Goal: Task Accomplishment & Management: Manage account settings

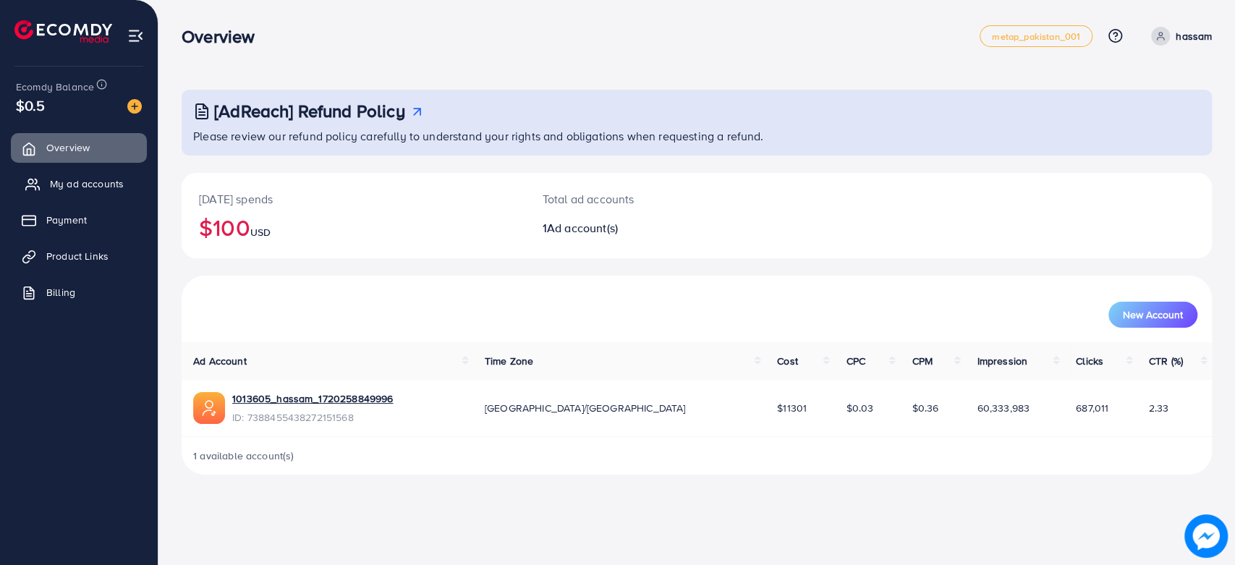
click at [81, 185] on span "My ad accounts" at bounding box center [87, 183] width 74 height 14
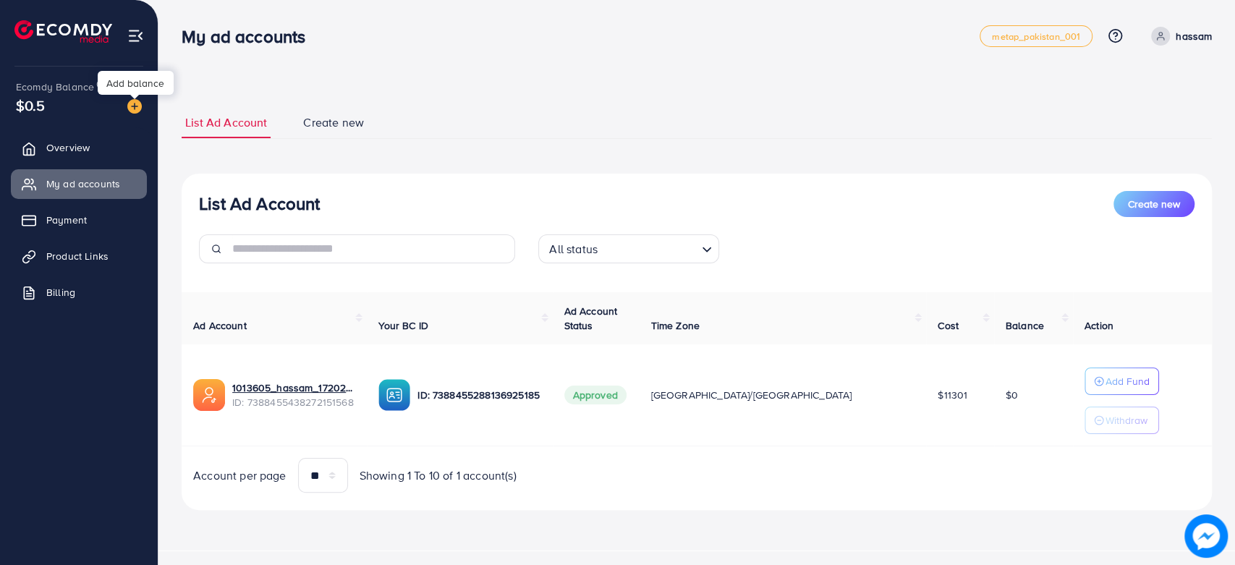
click at [132, 105] on img at bounding box center [134, 106] width 14 height 14
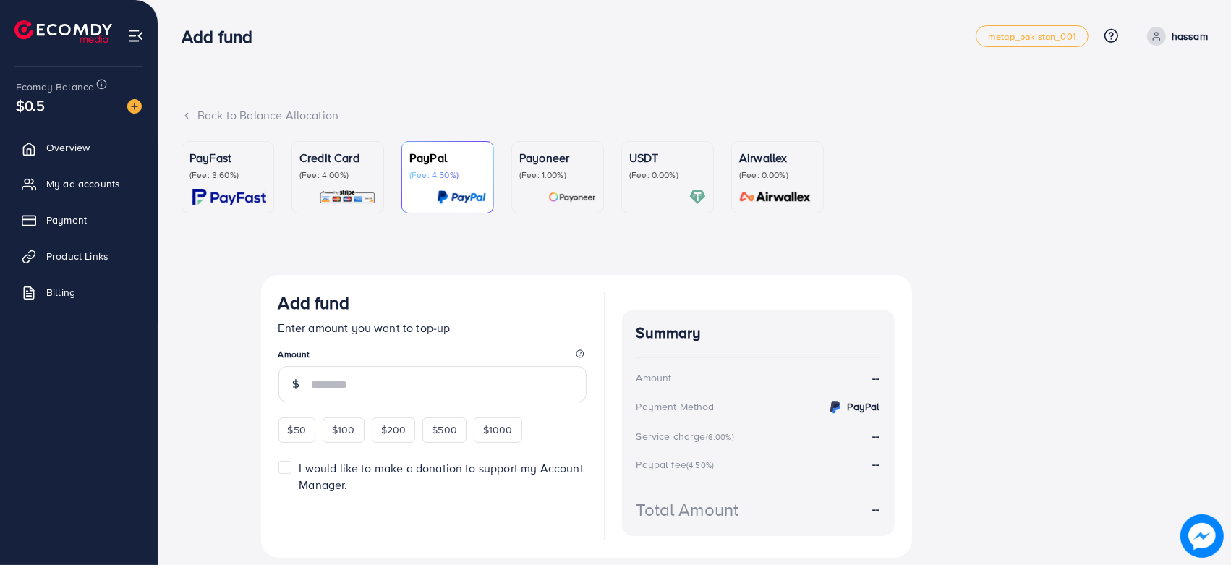
click at [224, 174] on p "(Fee: 3.60%)" at bounding box center [228, 175] width 77 height 12
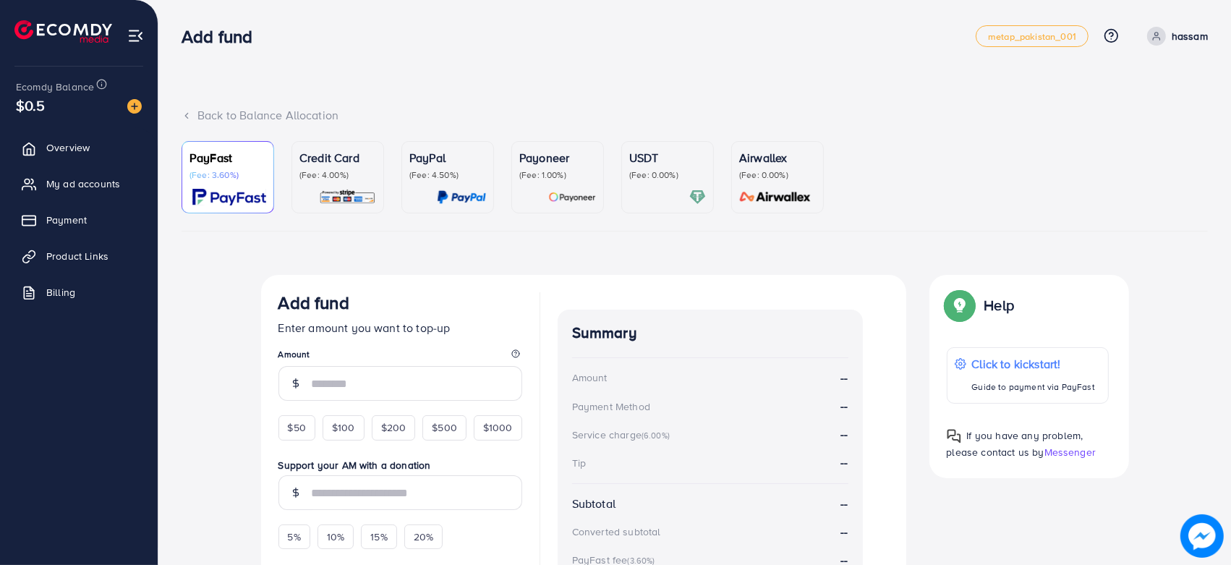
scroll to position [171, 0]
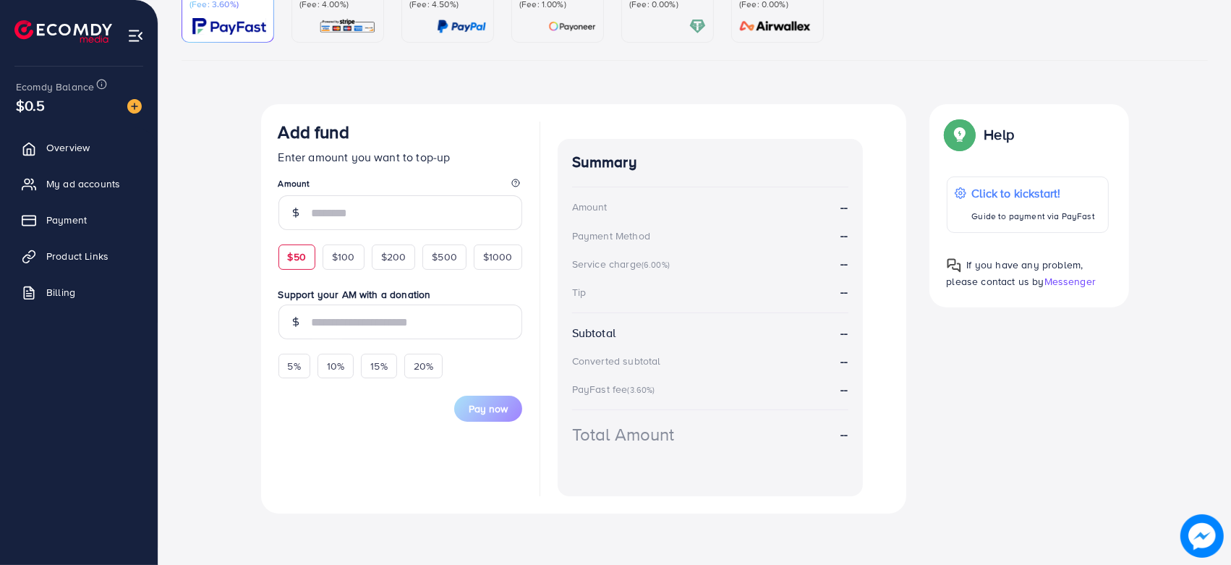
click at [295, 253] on span "$50" at bounding box center [297, 257] width 18 height 14
type input "**"
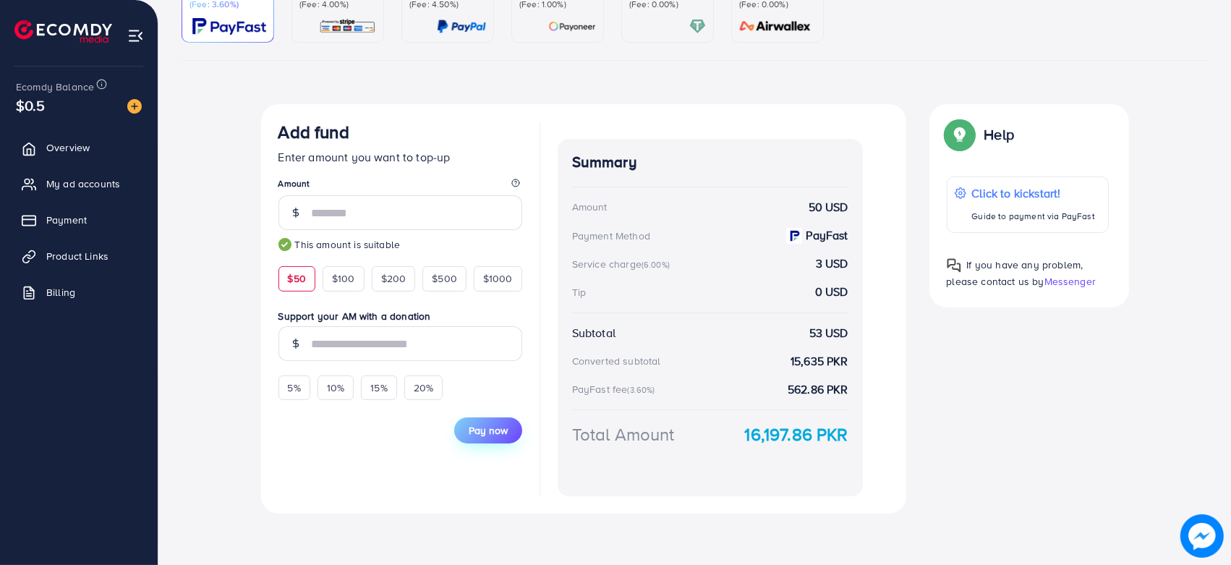
click at [491, 430] on span "Pay now" at bounding box center [488, 430] width 39 height 14
